Goal: Information Seeking & Learning: Learn about a topic

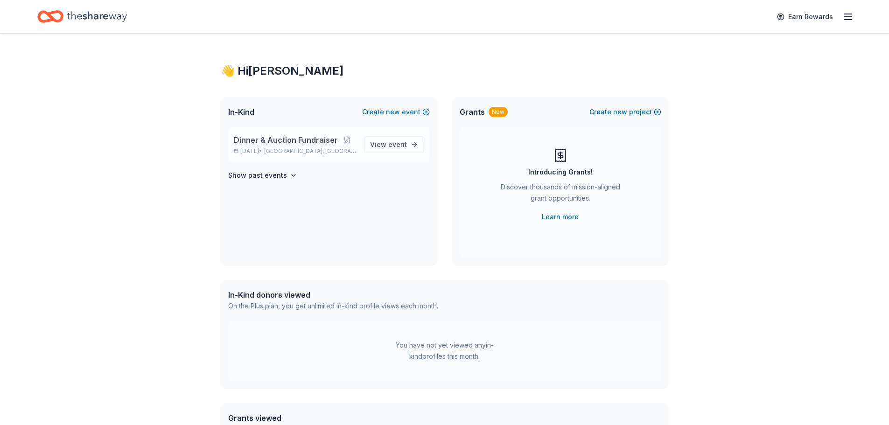
click at [266, 137] on span "Dinner & Auction Fundraiser" at bounding box center [286, 139] width 104 height 11
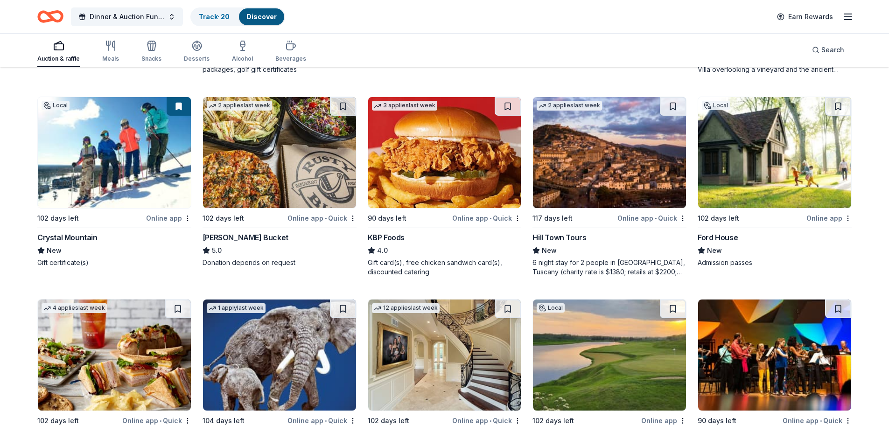
scroll to position [880, 0]
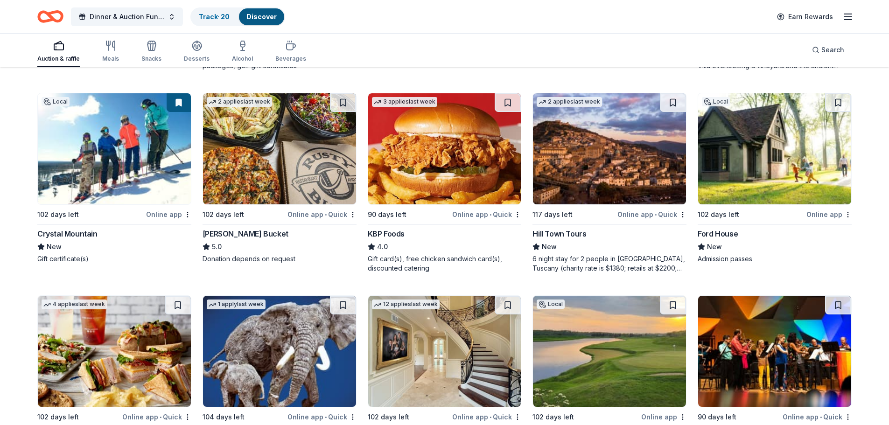
click at [400, 162] on img at bounding box center [444, 148] width 153 height 111
click at [461, 174] on img at bounding box center [444, 148] width 153 height 111
